Goal: Use online tool/utility: Utilize a website feature to perform a specific function

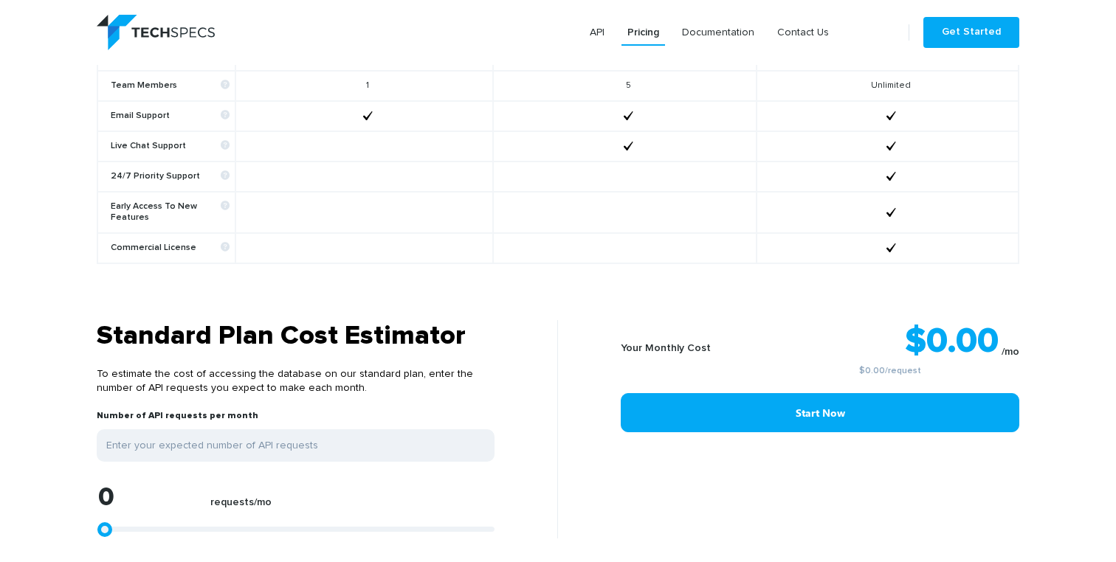
scroll to position [1013, 0]
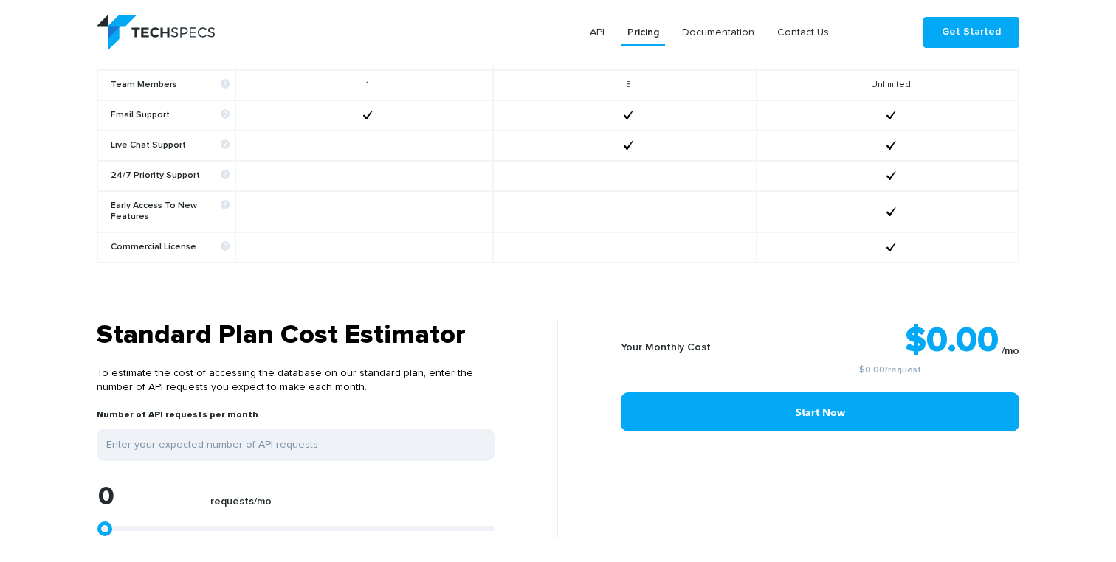
type input "1299"
type input "2783"
type input "7792"
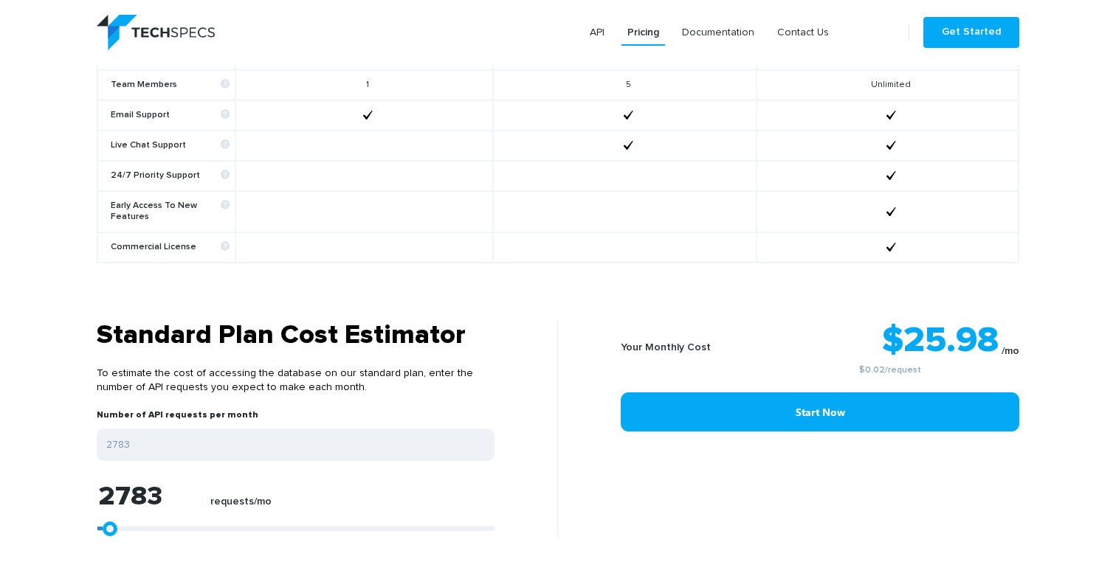
type input "7792"
type input "11132"
type input "16141"
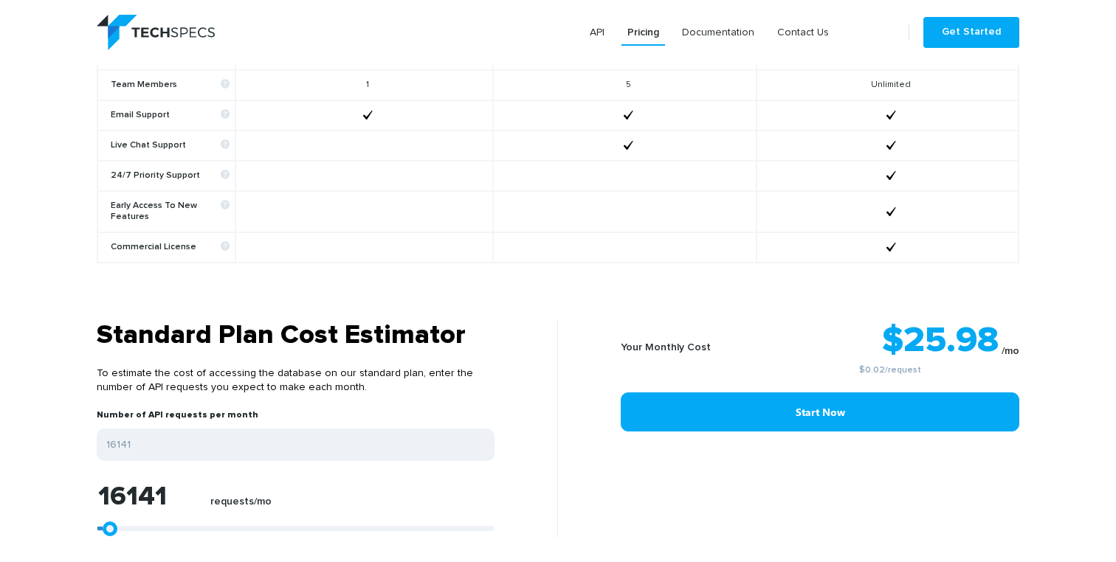
type input "21521"
type input "27829"
type input "34508"
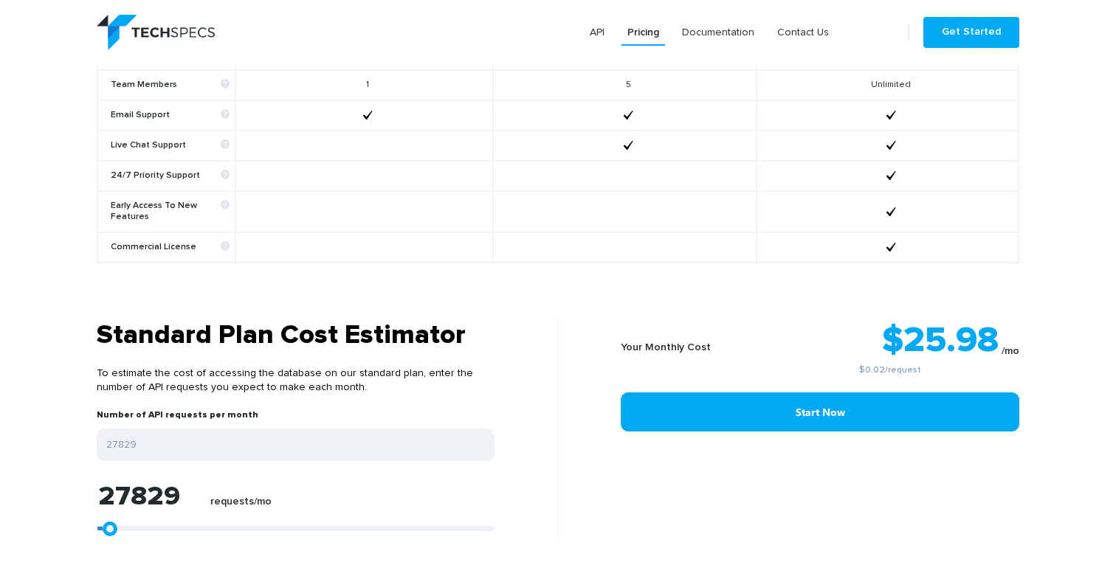
type input "34508"
type input "39517"
type input "46011"
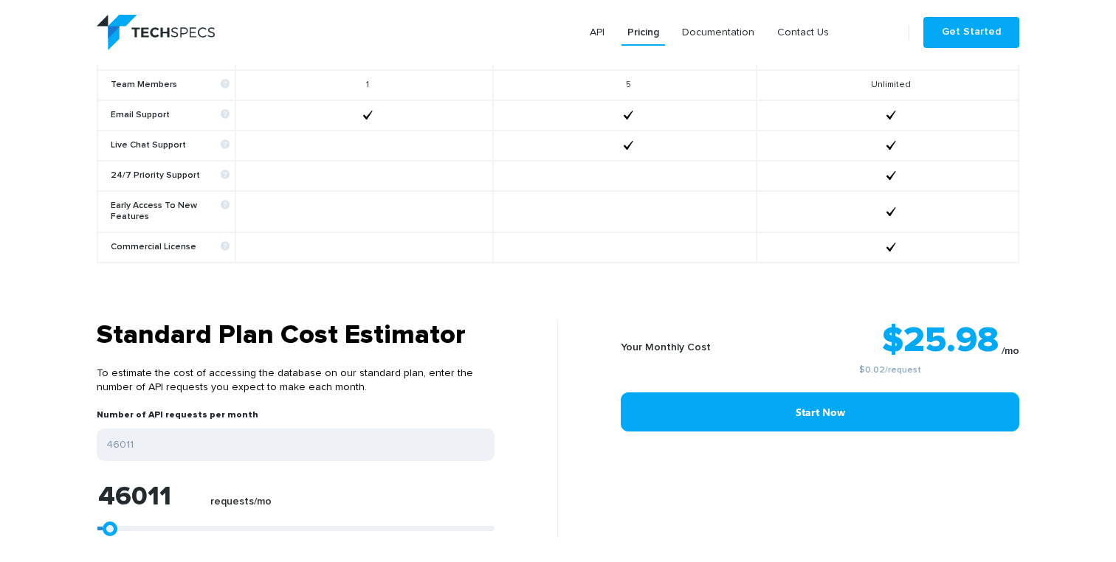
type input "52690"
type input "59183"
type input "65305"
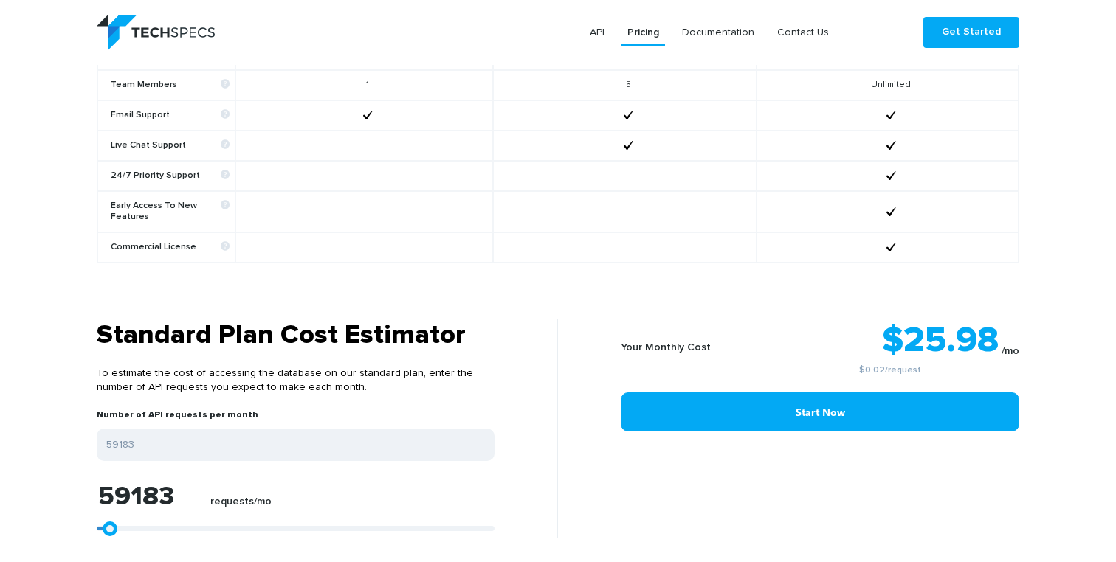
type input "65305"
type input "69202"
type input "81446"
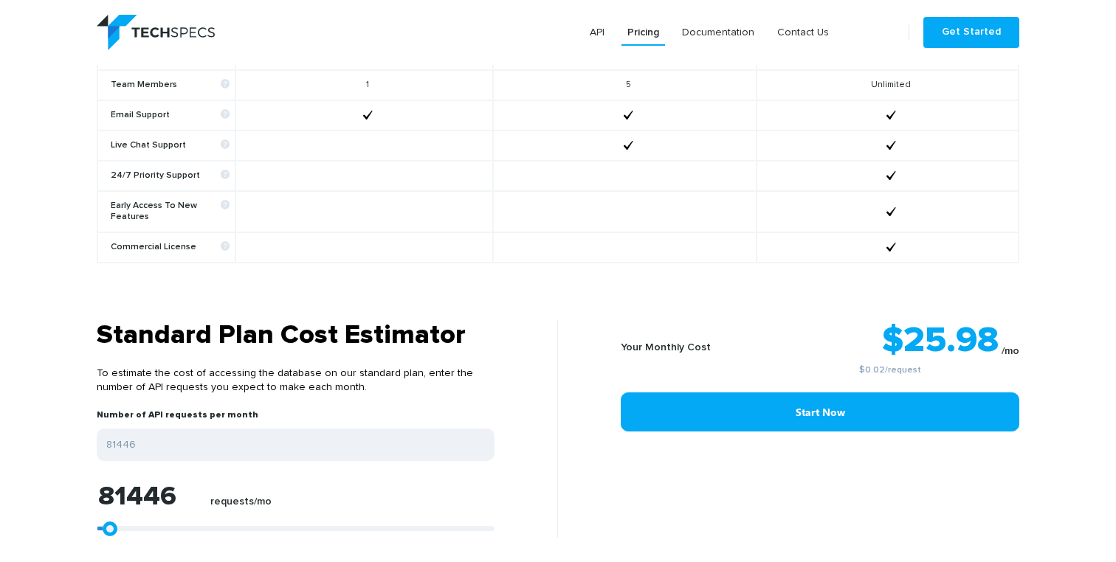
type input "84415"
type input "87012"
type input "90537"
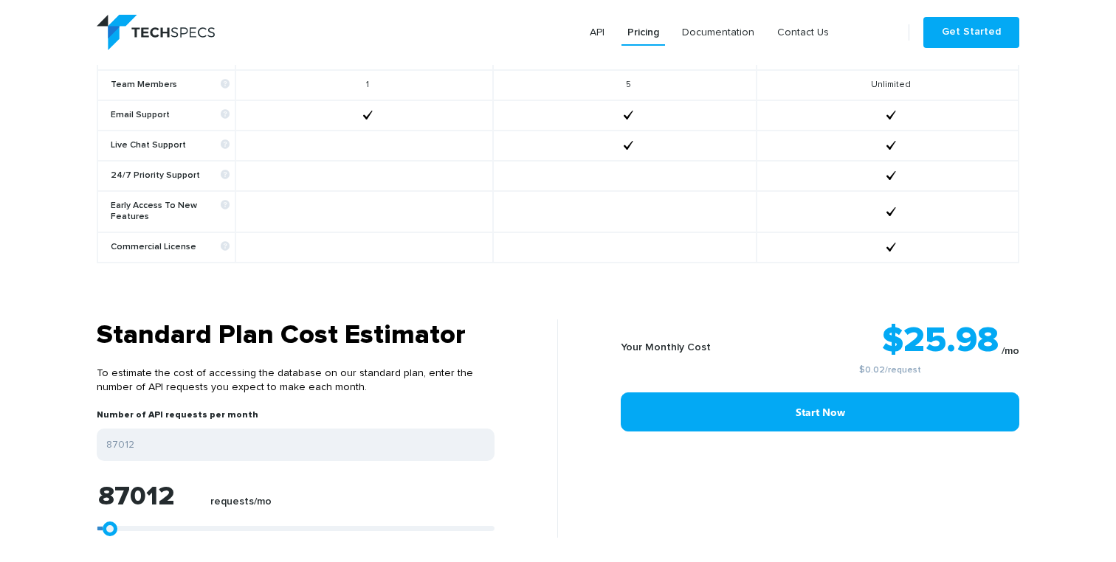
type input "90537"
type input "93135"
type input "95546"
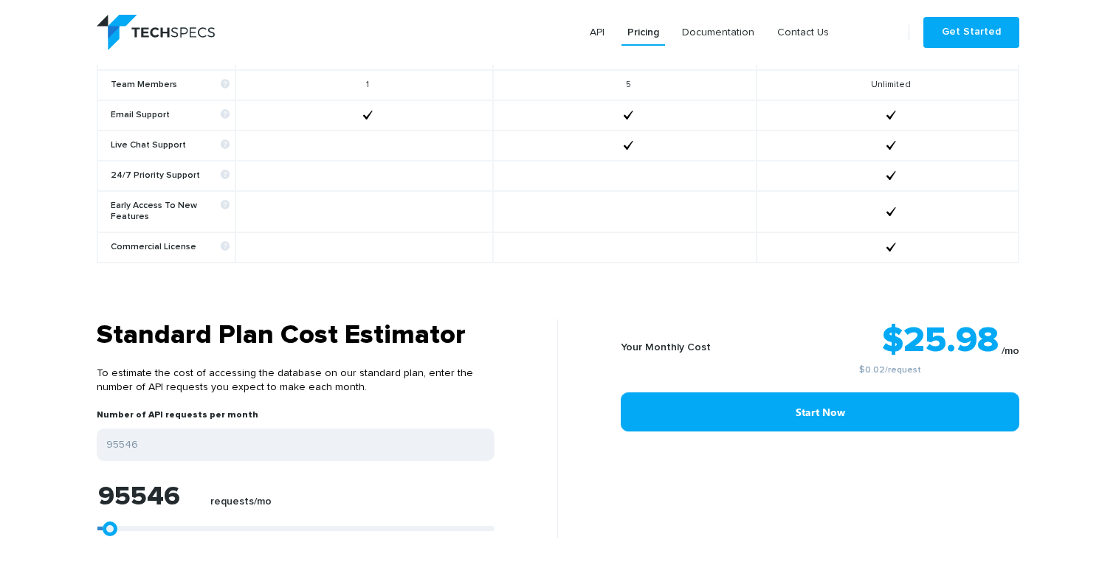
type input "97773"
type input "99628"
type input "99999"
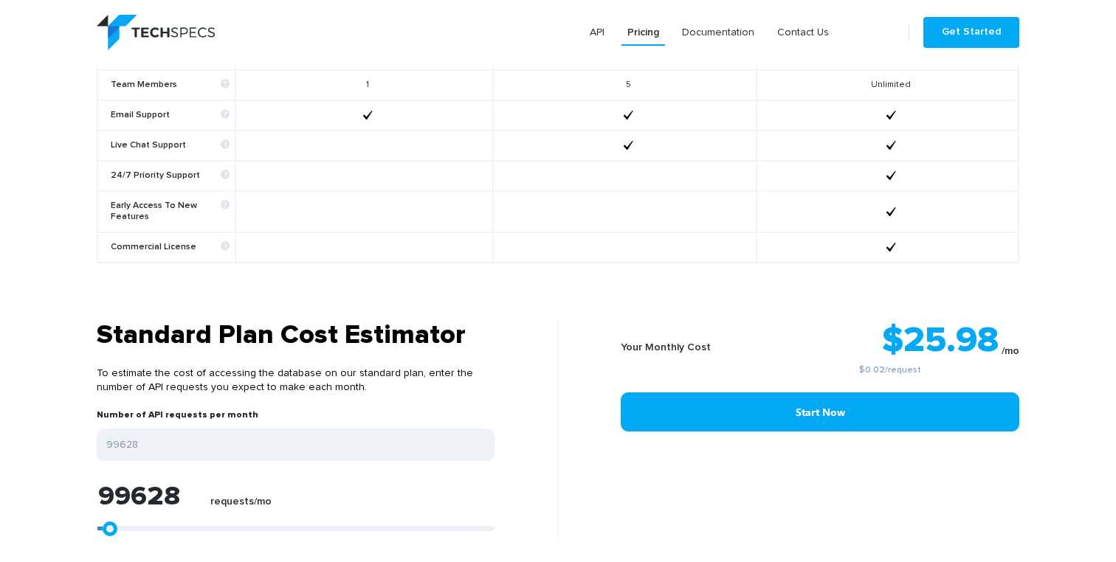
type input "99999"
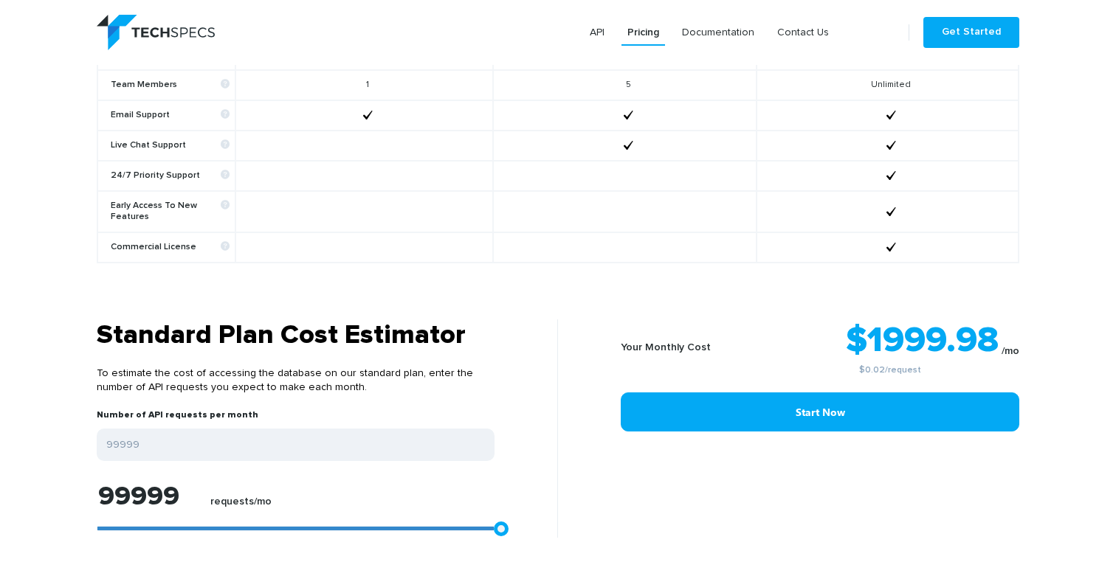
drag, startPoint x: 109, startPoint y: 519, endPoint x: 575, endPoint y: 518, distance: 465.5
click at [575, 518] on div "Standard Plan Cost Estimator To estimate the cost of accessing the database on …" at bounding box center [558, 428] width 944 height 218
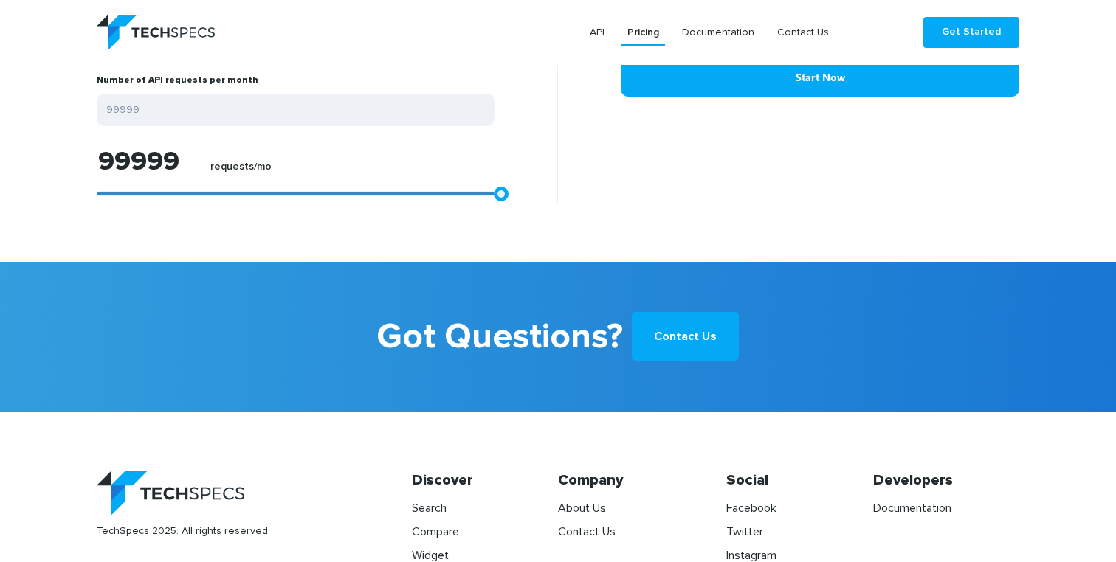
scroll to position [1426, 0]
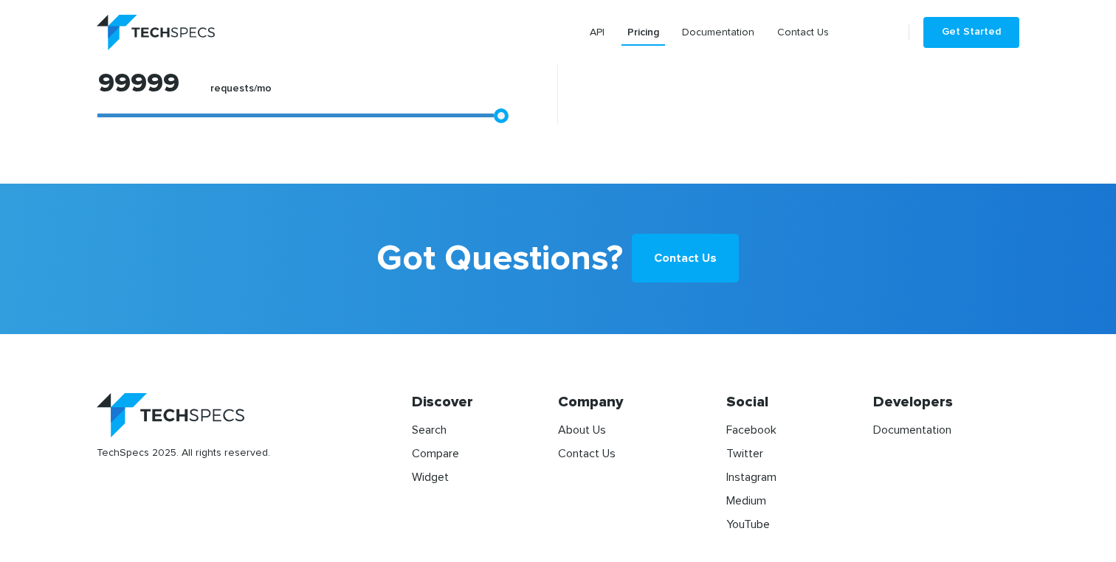
click at [159, 32] on img at bounding box center [156, 32] width 118 height 35
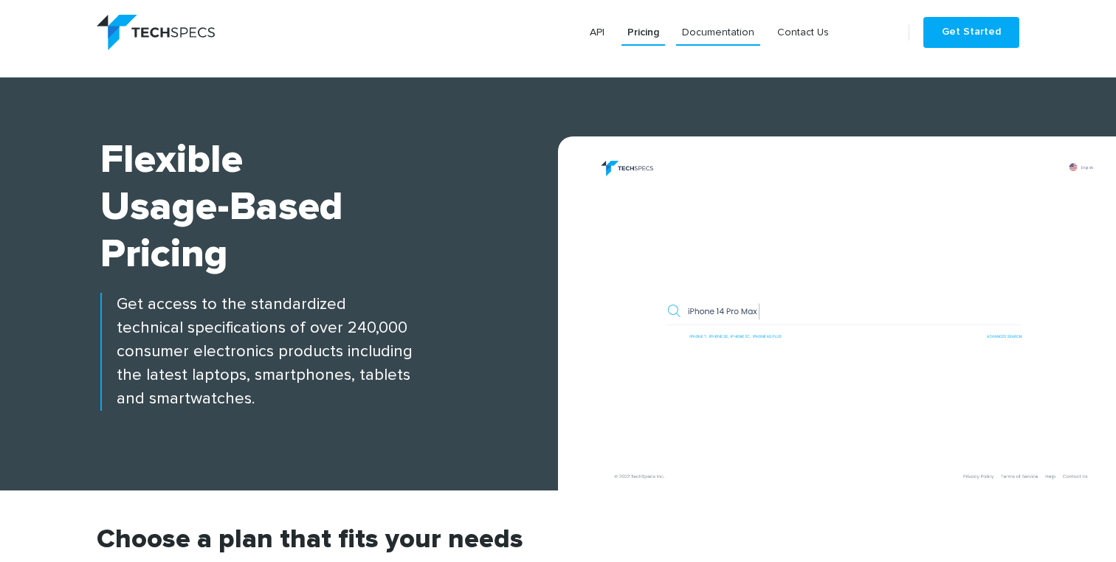
click at [710, 40] on link "Documentation" at bounding box center [718, 32] width 84 height 27
